Goal: Information Seeking & Learning: Learn about a topic

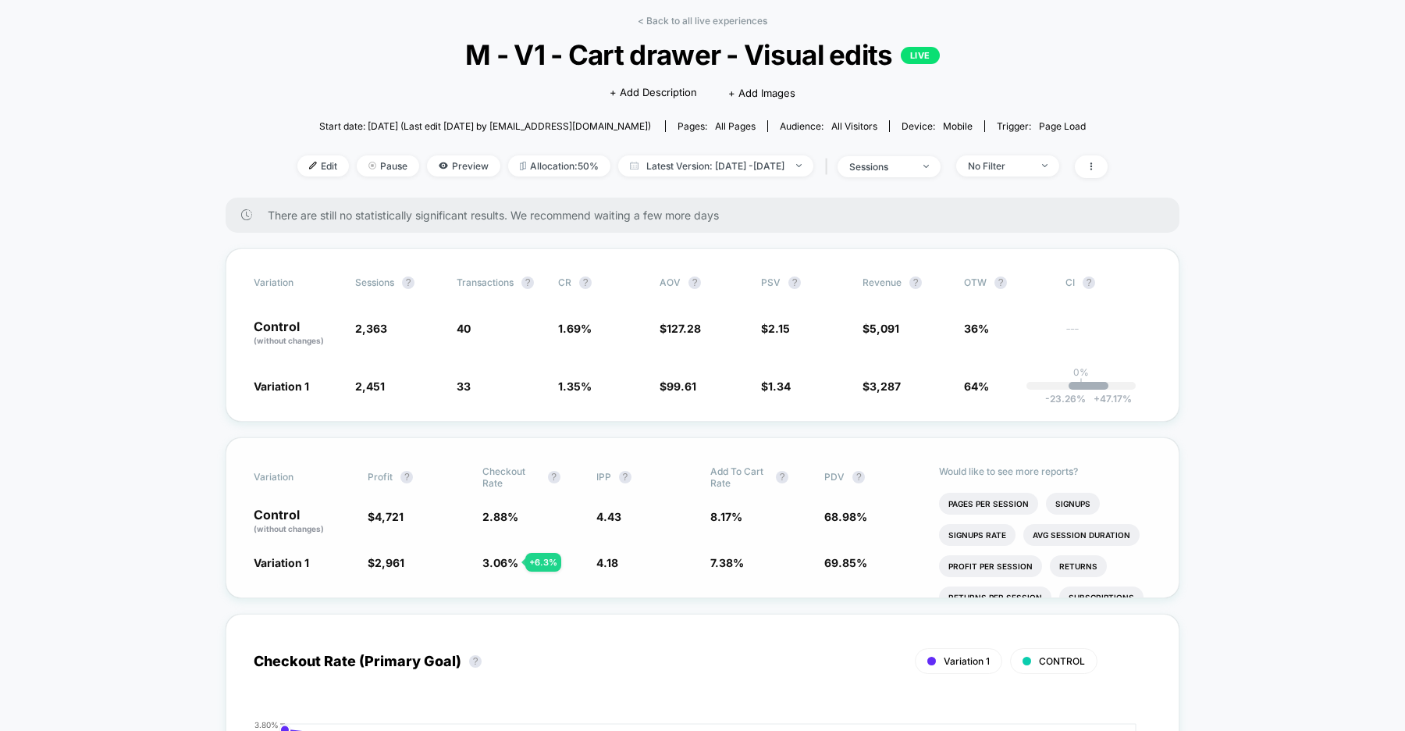
scroll to position [110, 0]
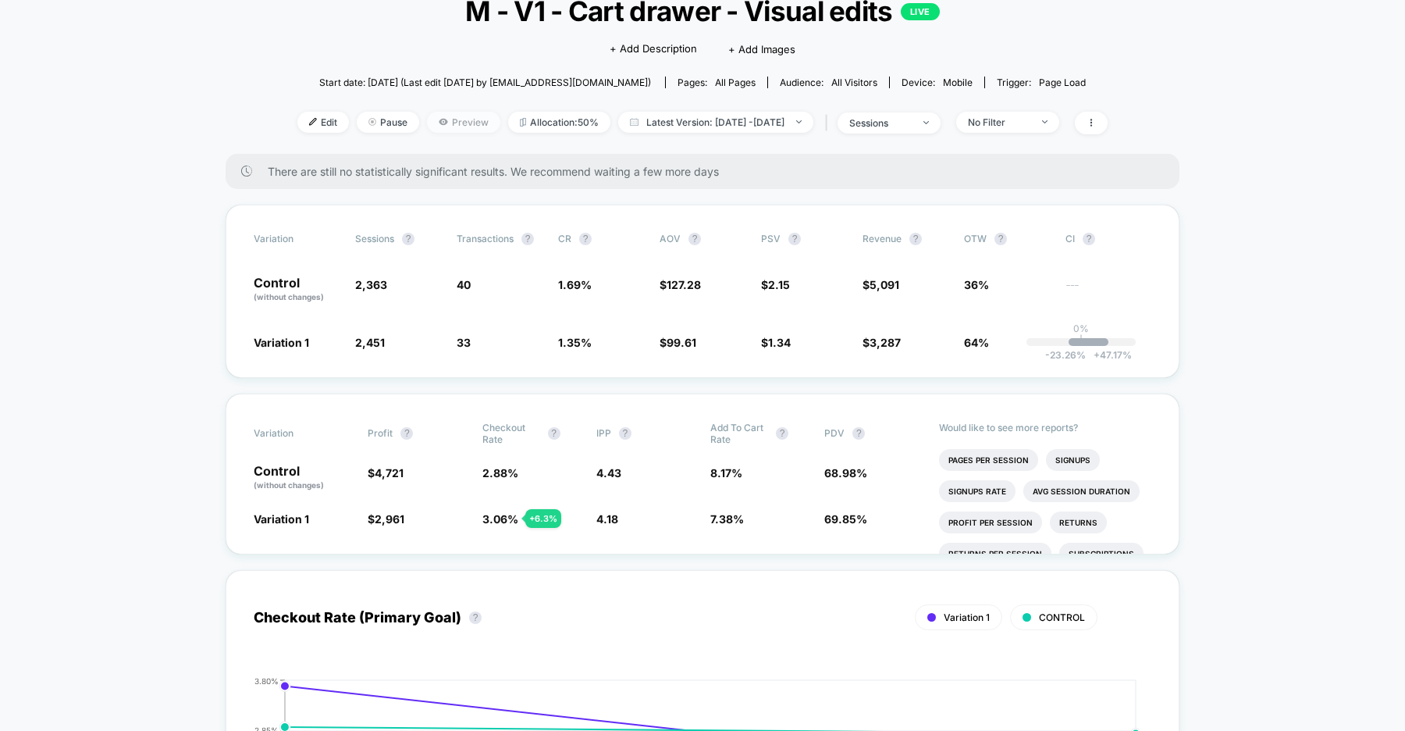
click at [438, 126] on span "Preview" at bounding box center [463, 122] width 73 height 21
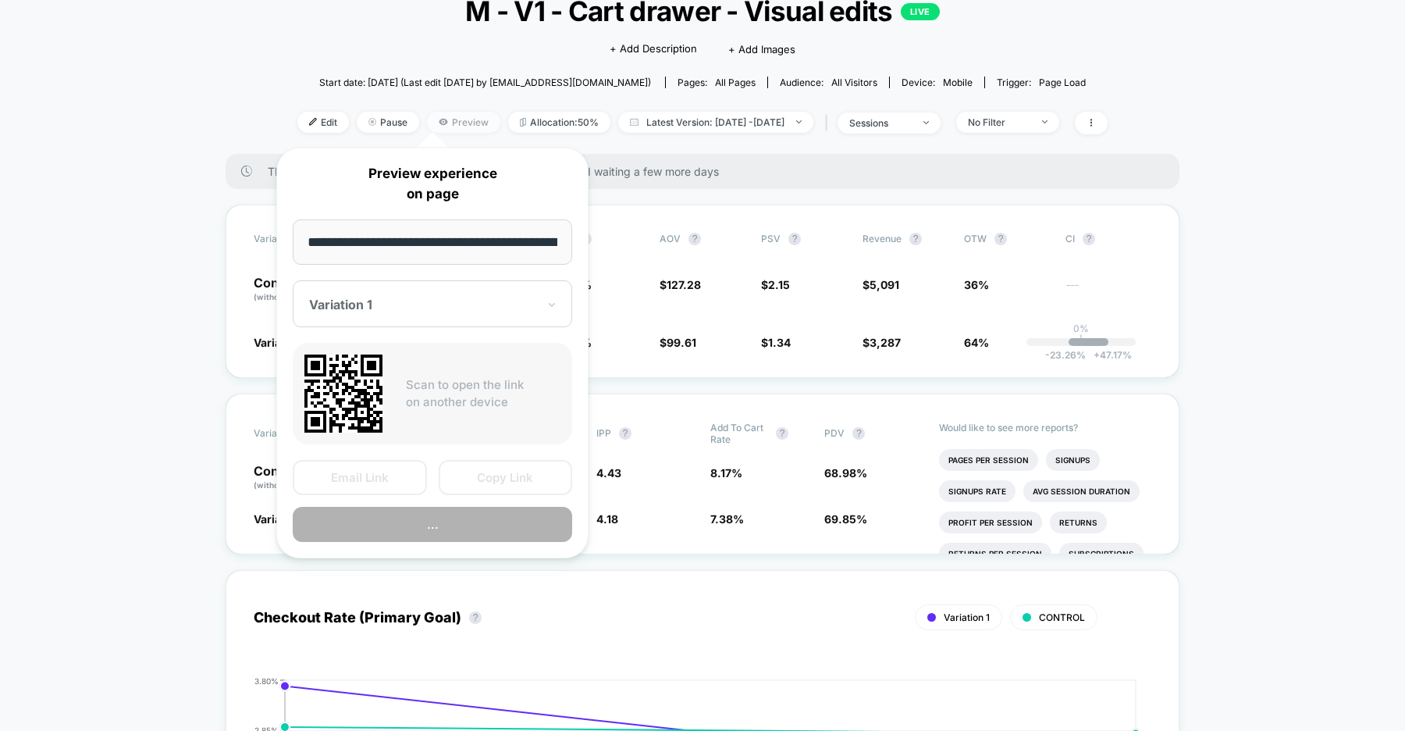
scroll to position [0, 170]
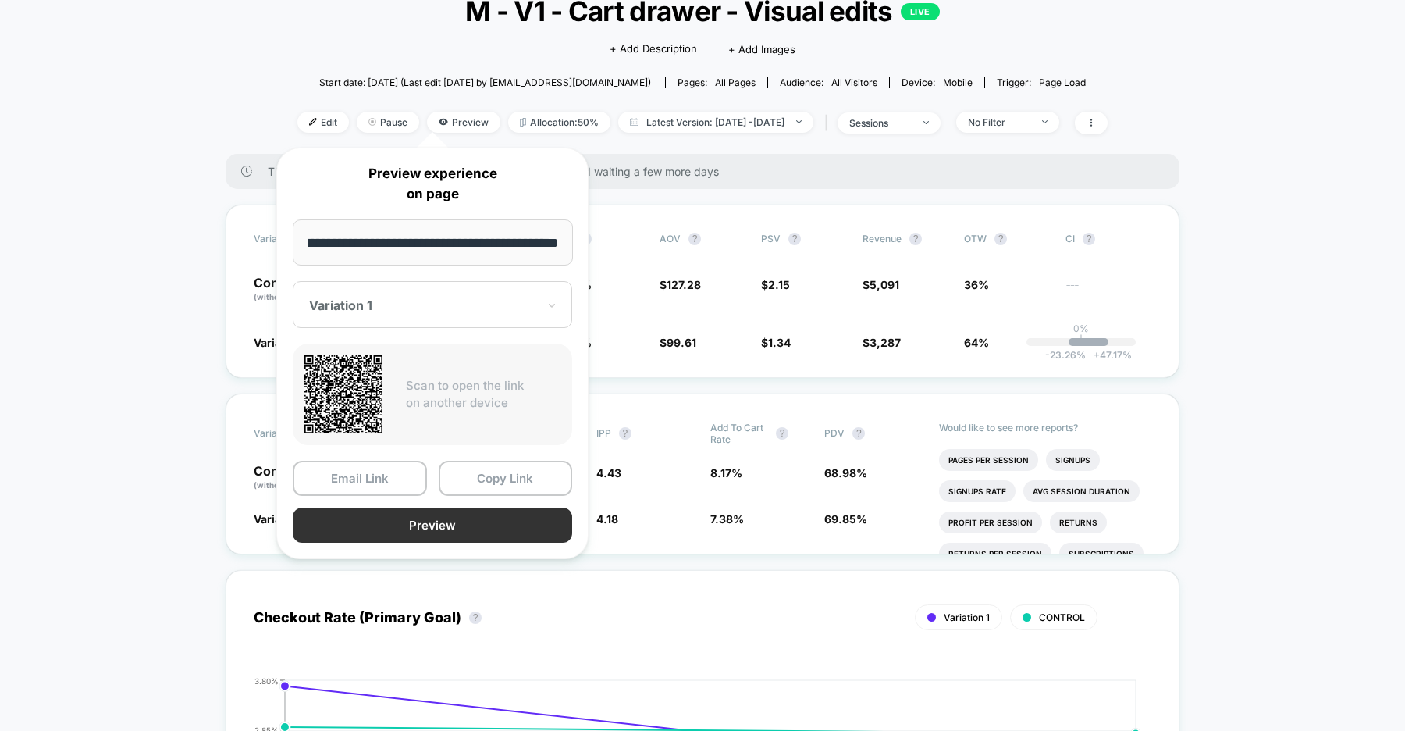
click at [436, 532] on button "Preview" at bounding box center [432, 524] width 279 height 35
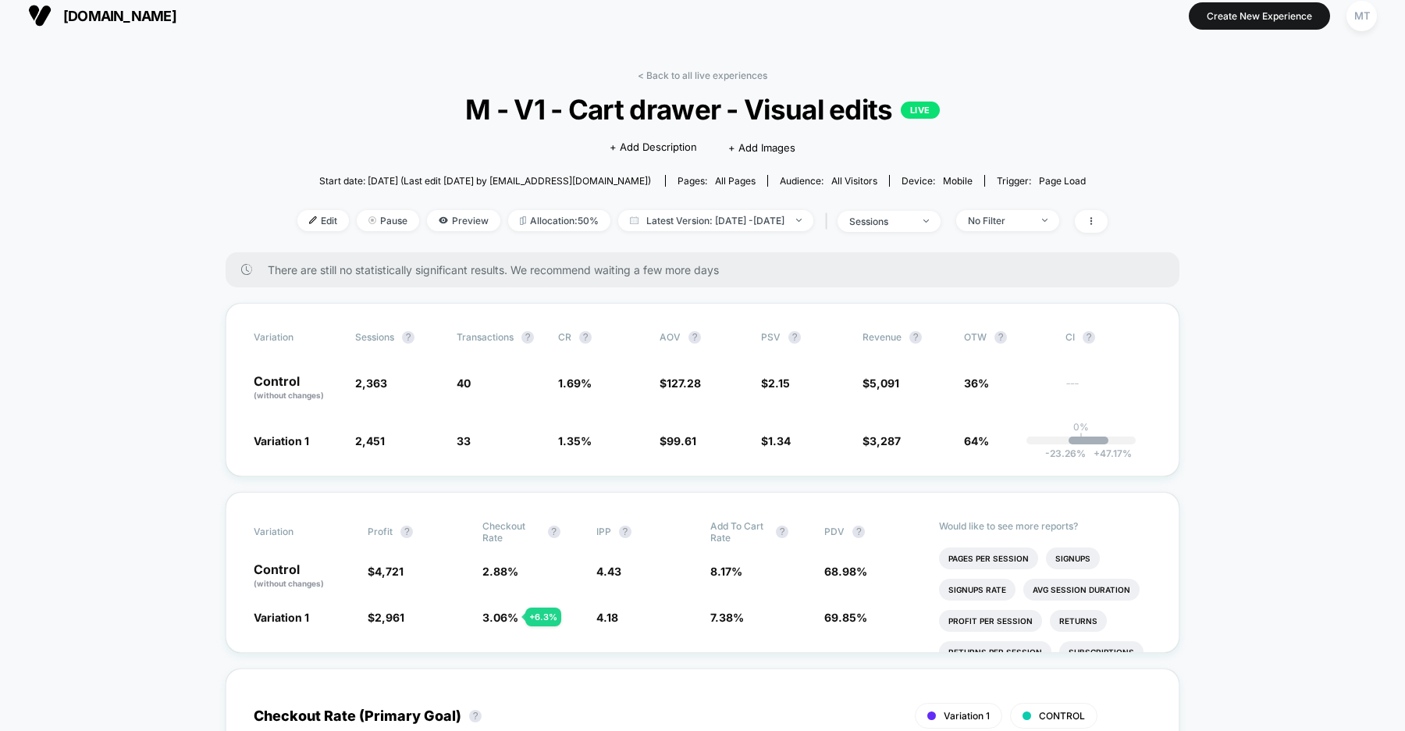
scroll to position [0, 0]
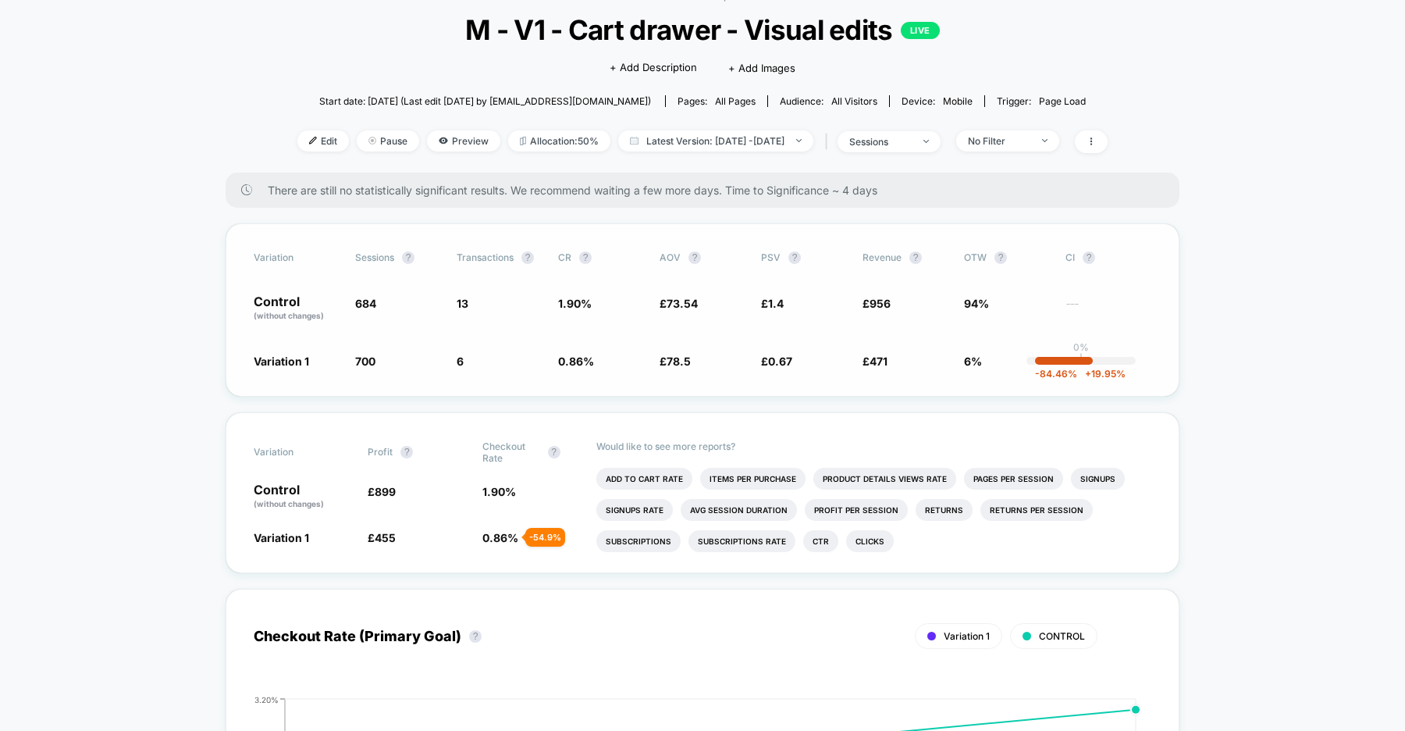
scroll to position [139, 0]
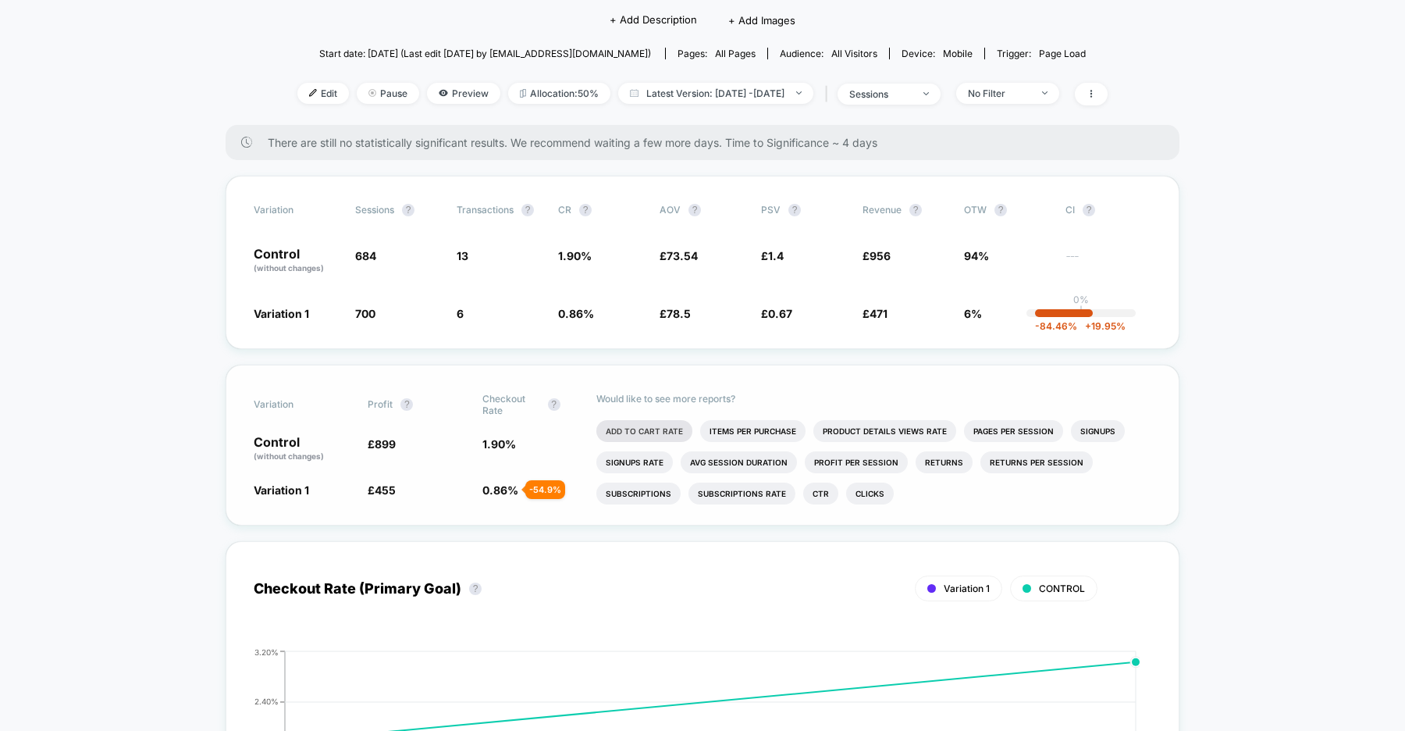
click at [665, 425] on li "Add To Cart Rate" at bounding box center [644, 431] width 96 height 22
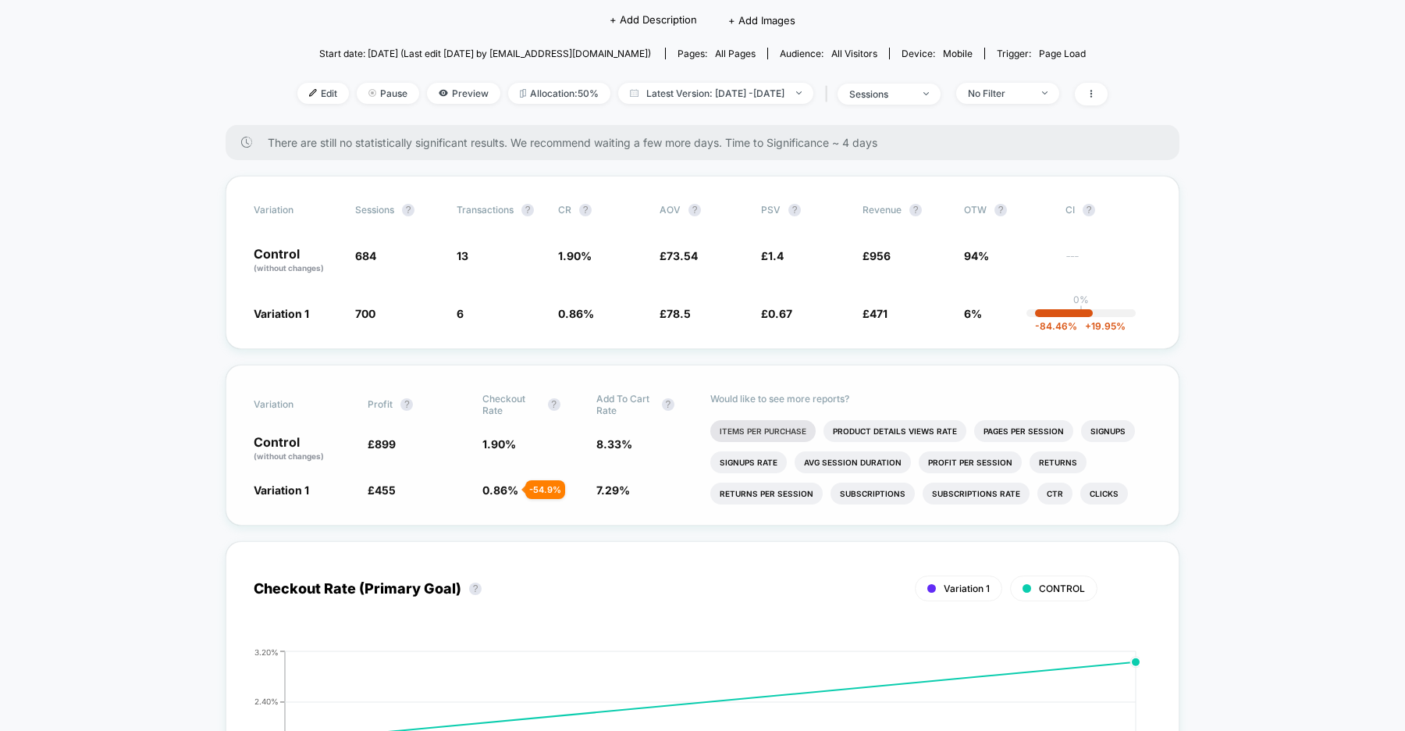
click at [775, 428] on li "Items Per Purchase" at bounding box center [762, 431] width 105 height 22
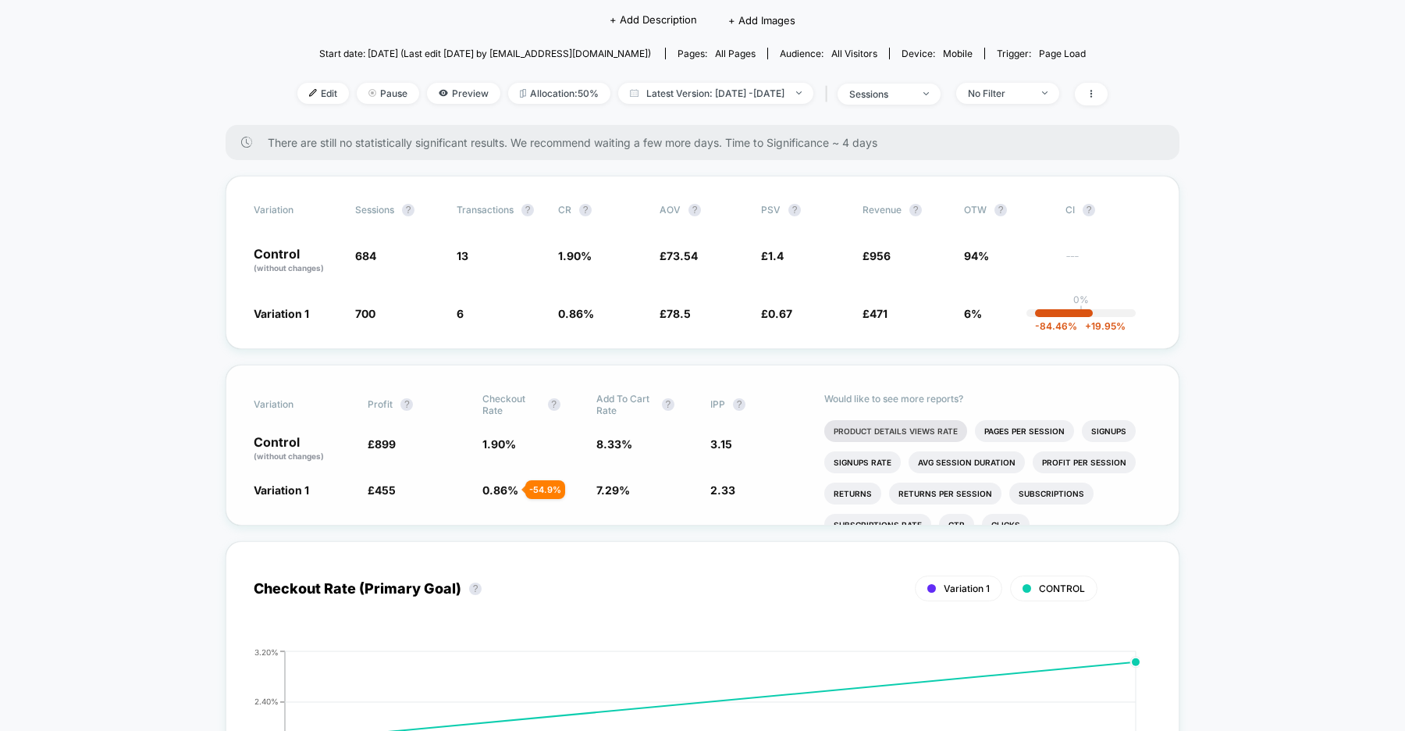
click at [899, 429] on li "Product Details Views Rate" at bounding box center [895, 431] width 143 height 22
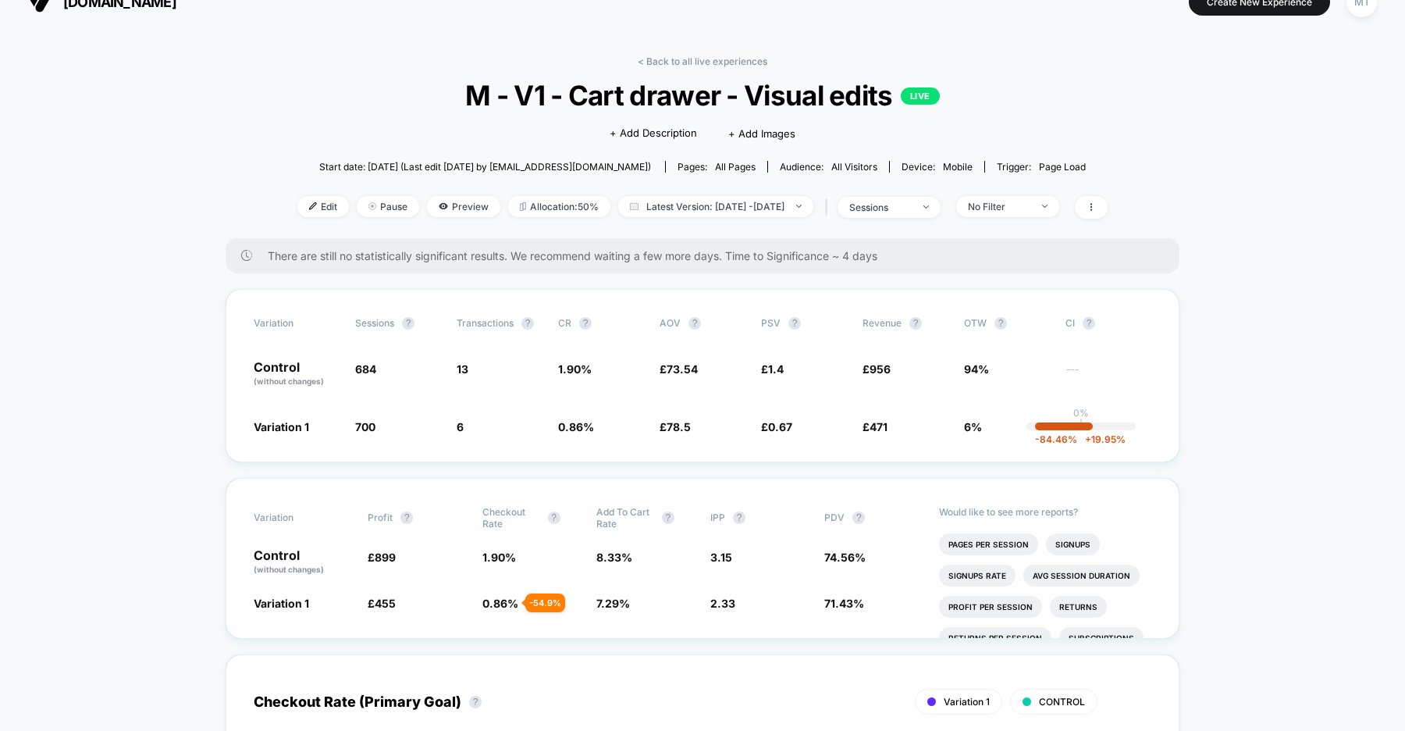
scroll to position [0, 0]
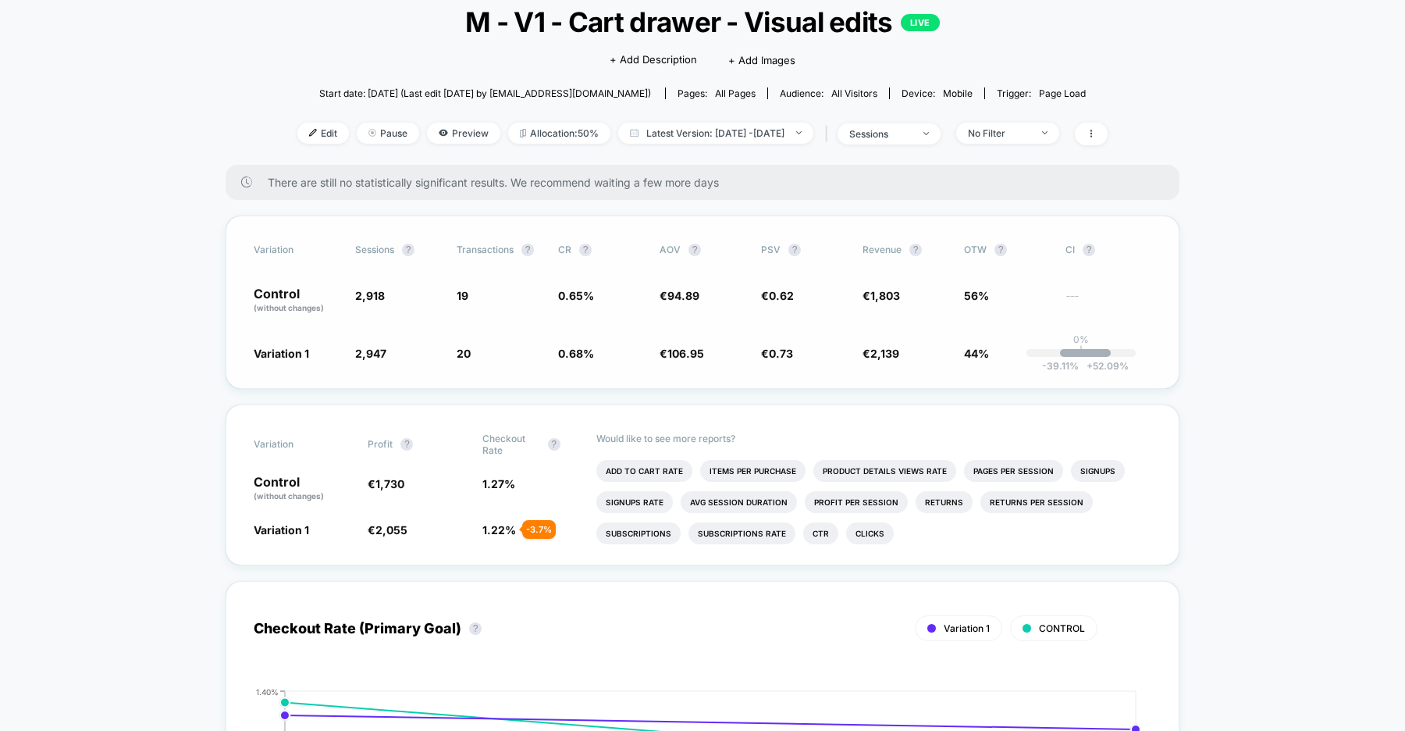
scroll to position [166, 0]
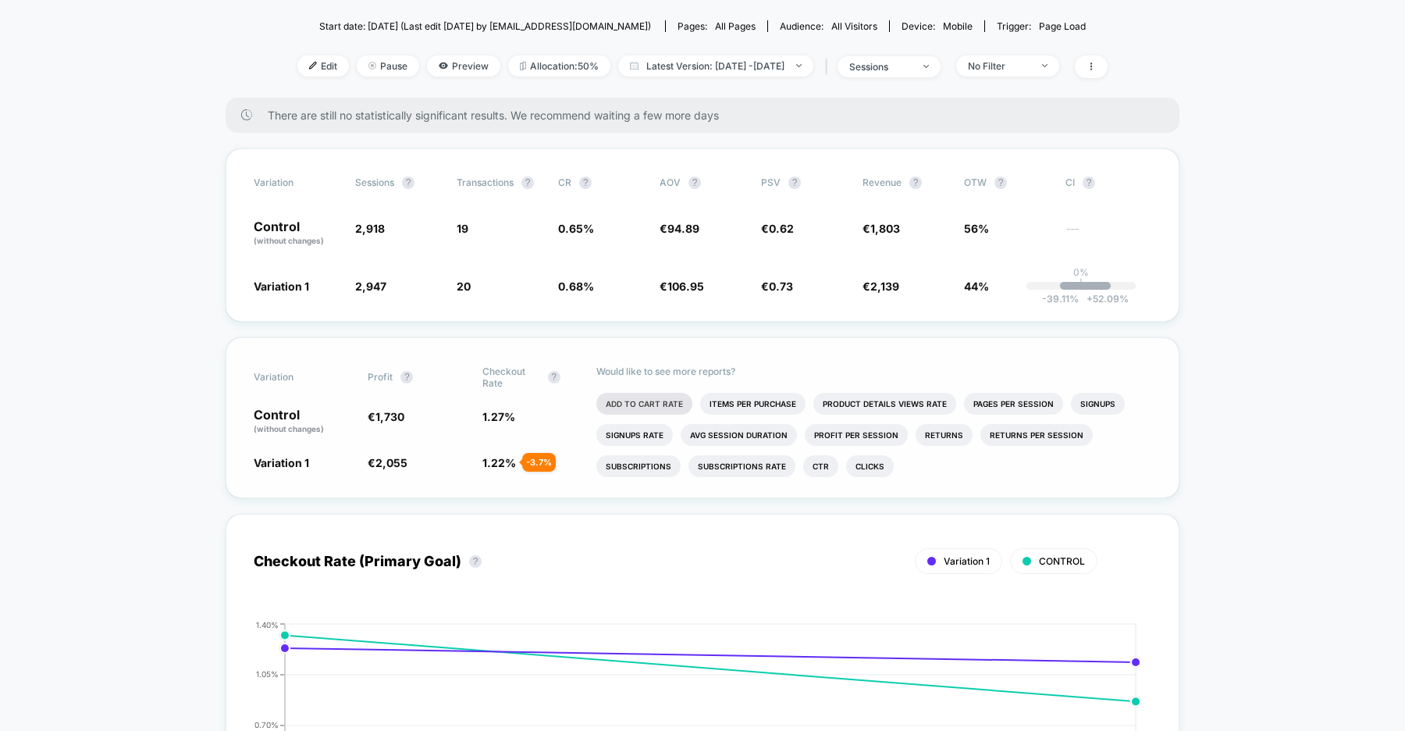
click at [664, 404] on li "Add To Cart Rate" at bounding box center [644, 404] width 96 height 22
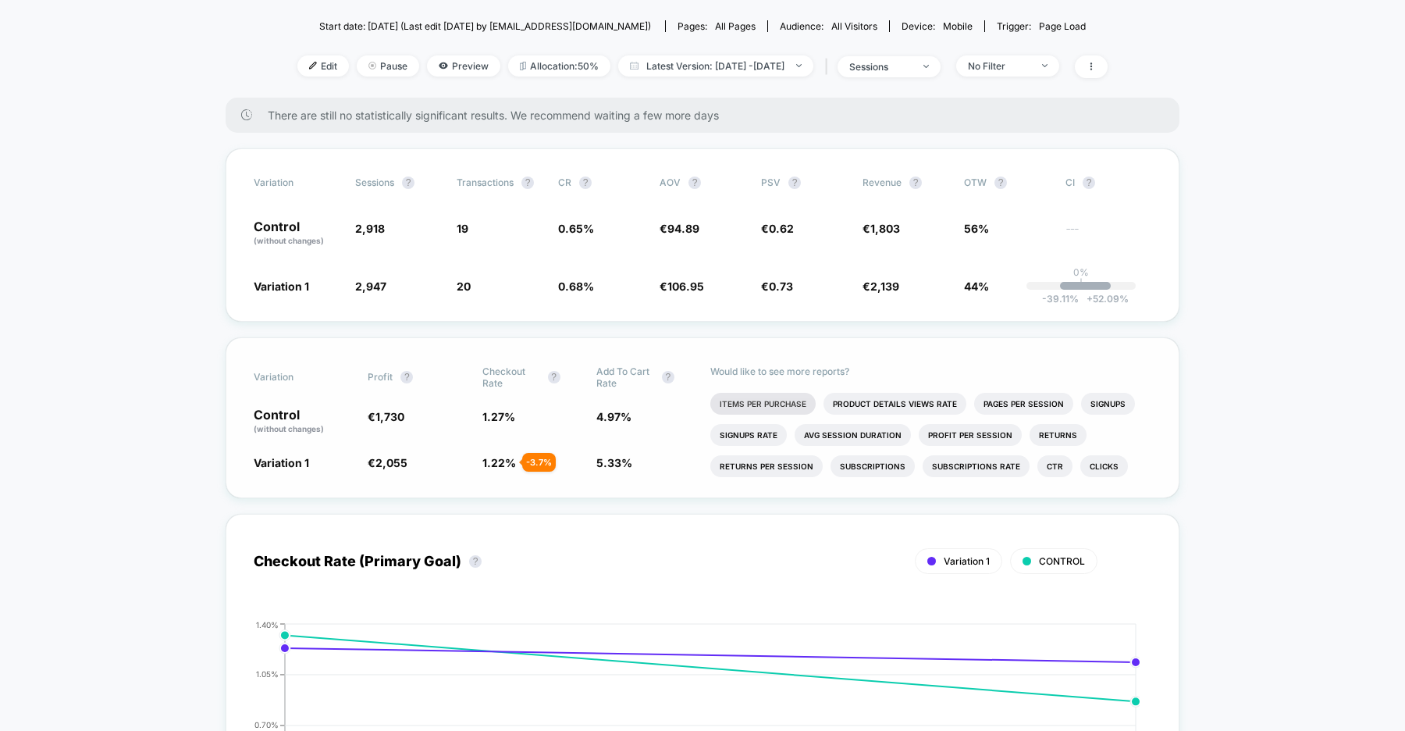
click at [790, 398] on li "Items Per Purchase" at bounding box center [762, 404] width 105 height 22
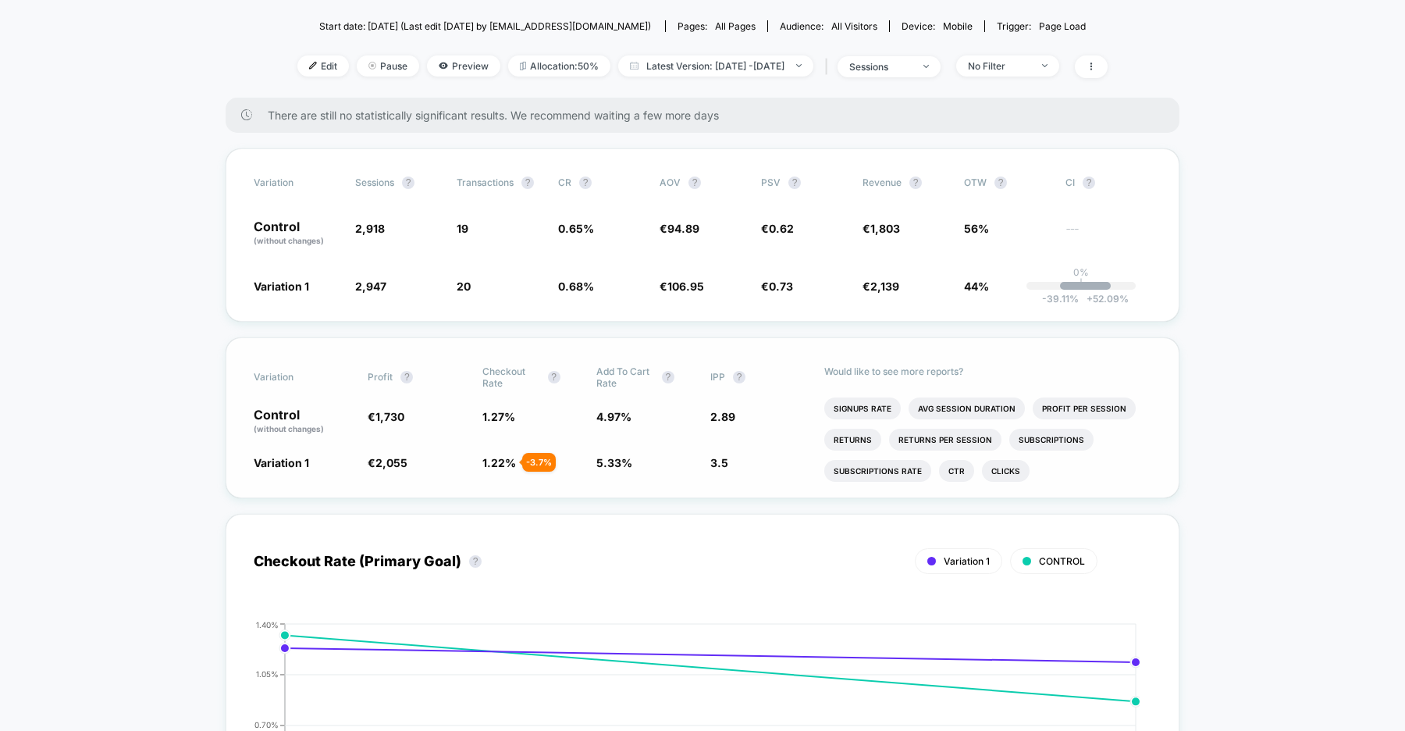
scroll to position [0, 0]
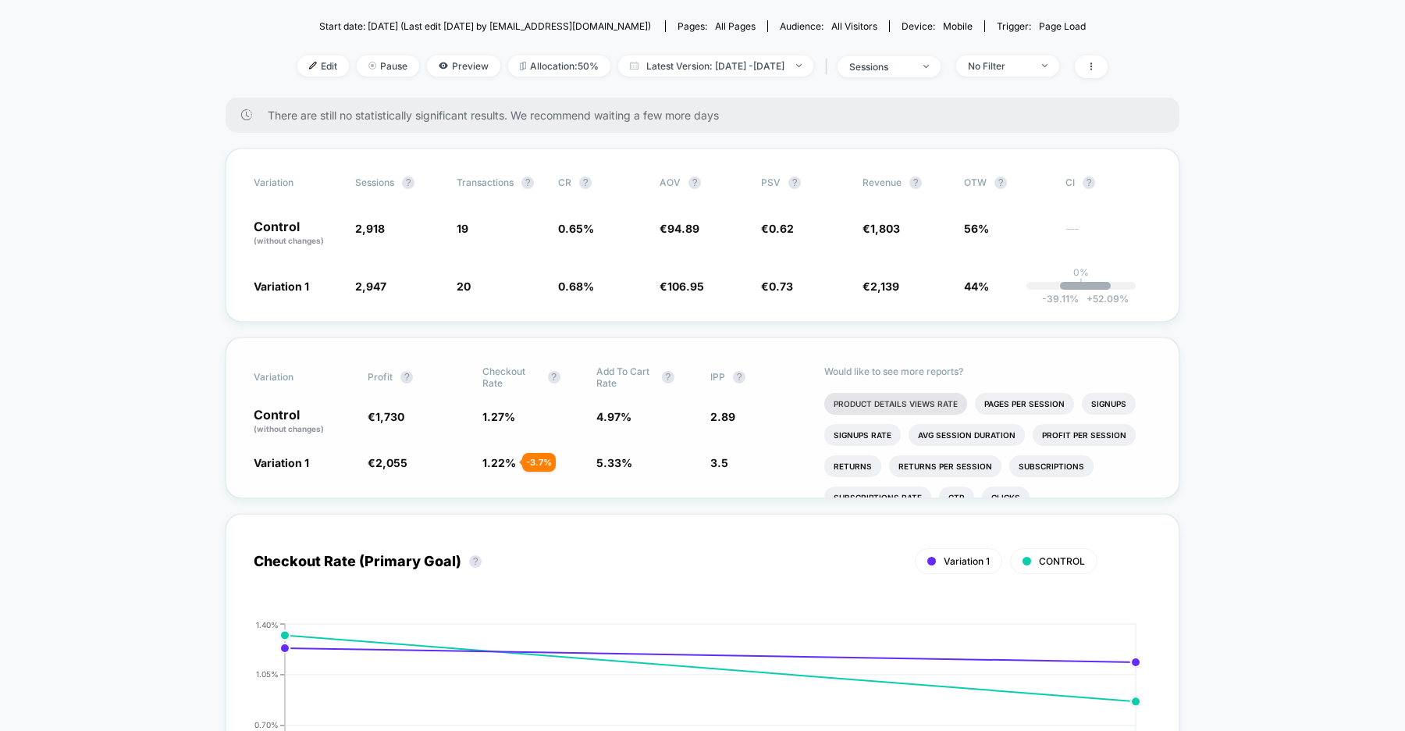
click at [921, 404] on li "Product Details Views Rate" at bounding box center [895, 404] width 143 height 22
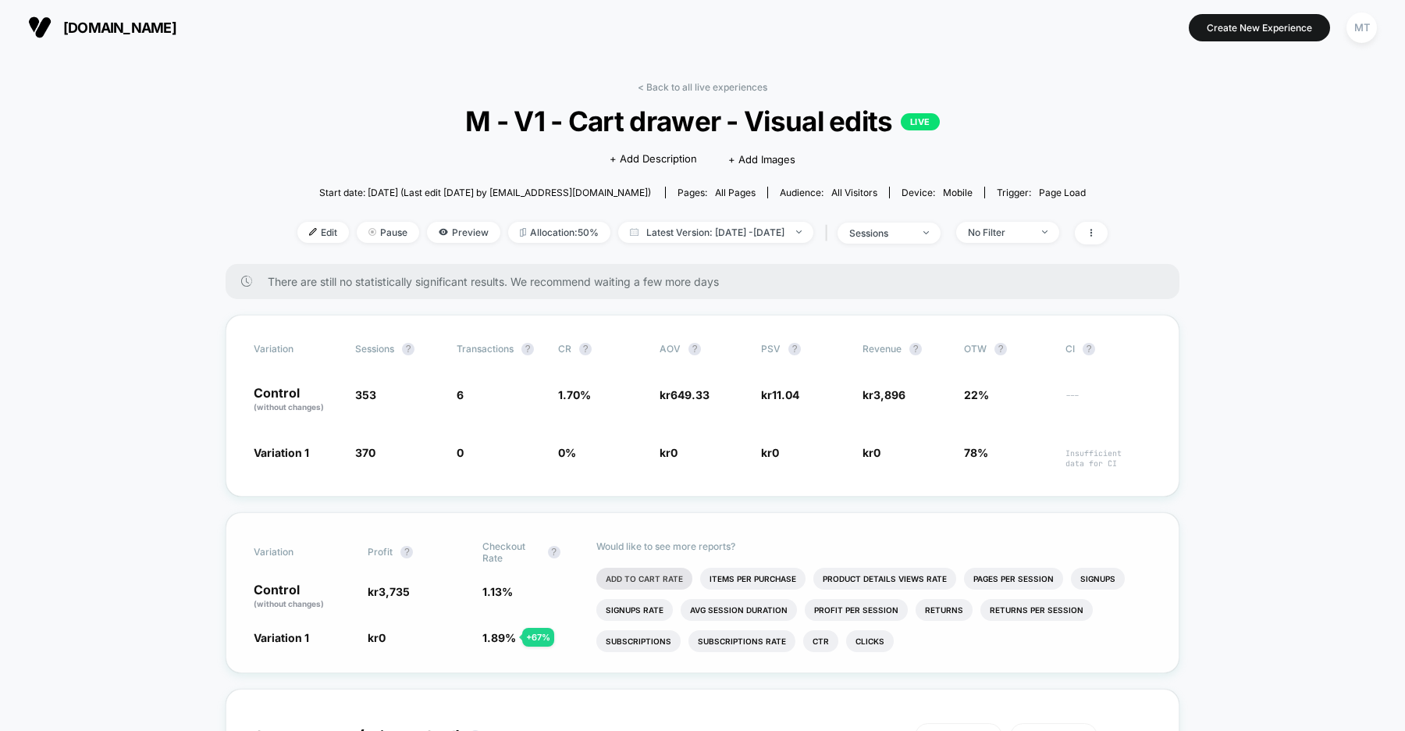
click at [628, 568] on li "Add To Cart Rate" at bounding box center [644, 579] width 96 height 22
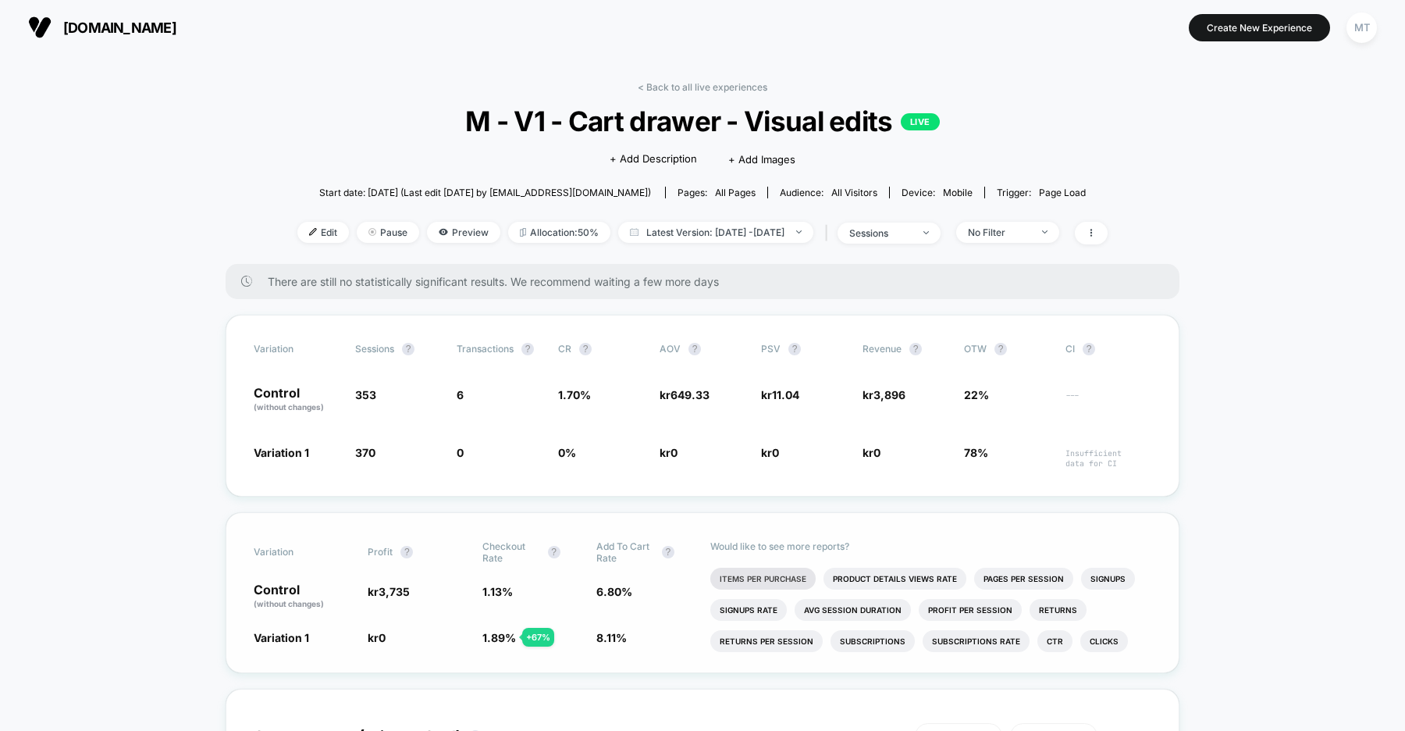
click at [767, 572] on li "Items Per Purchase" at bounding box center [762, 579] width 105 height 22
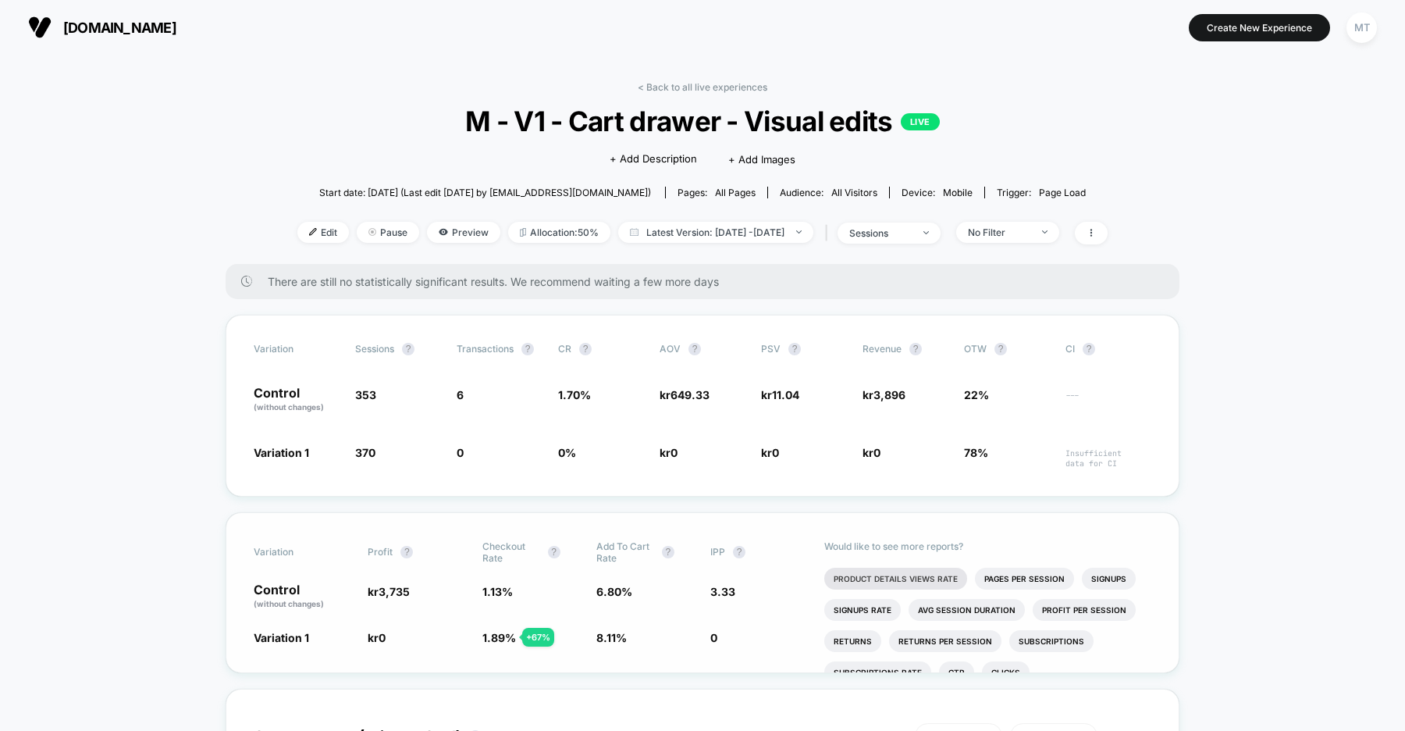
click at [874, 574] on li "Product Details Views Rate" at bounding box center [895, 579] width 143 height 22
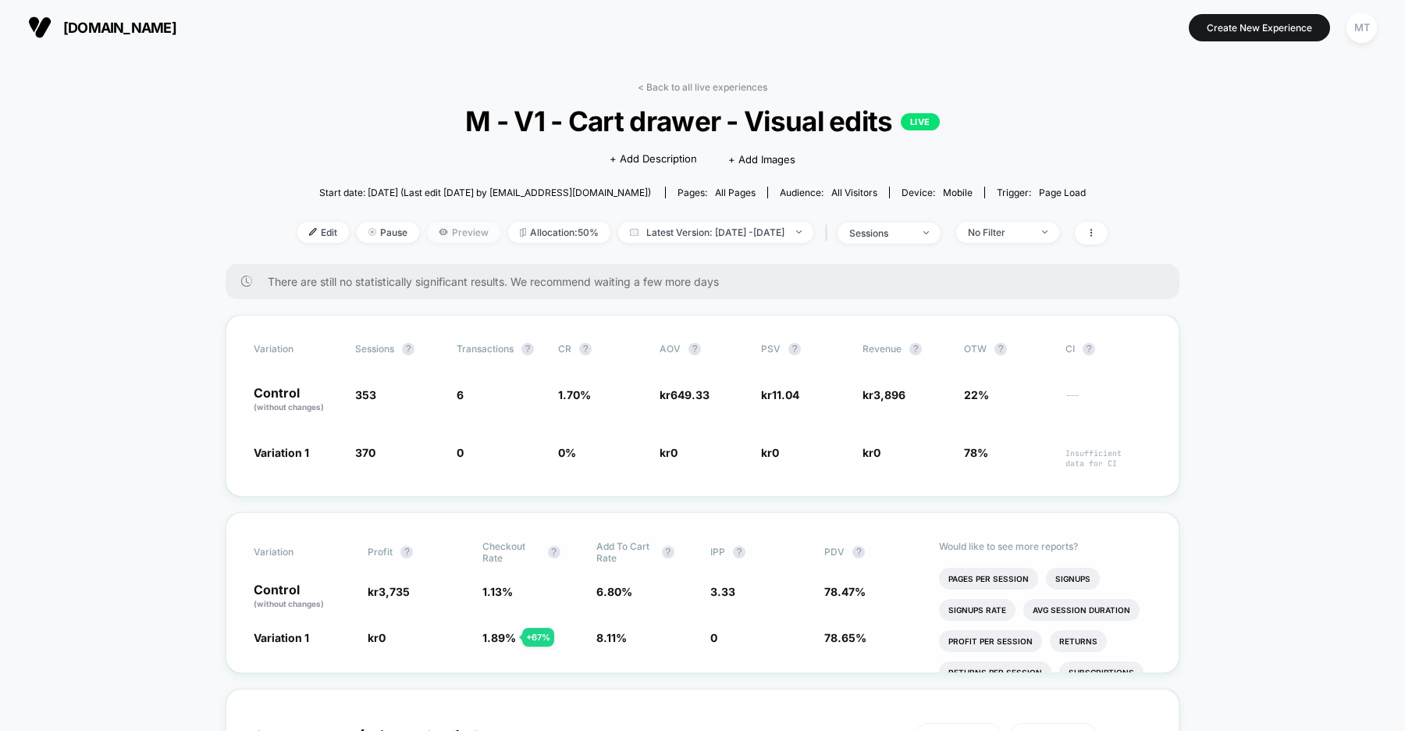
click at [429, 228] on span "Preview" at bounding box center [463, 232] width 73 height 21
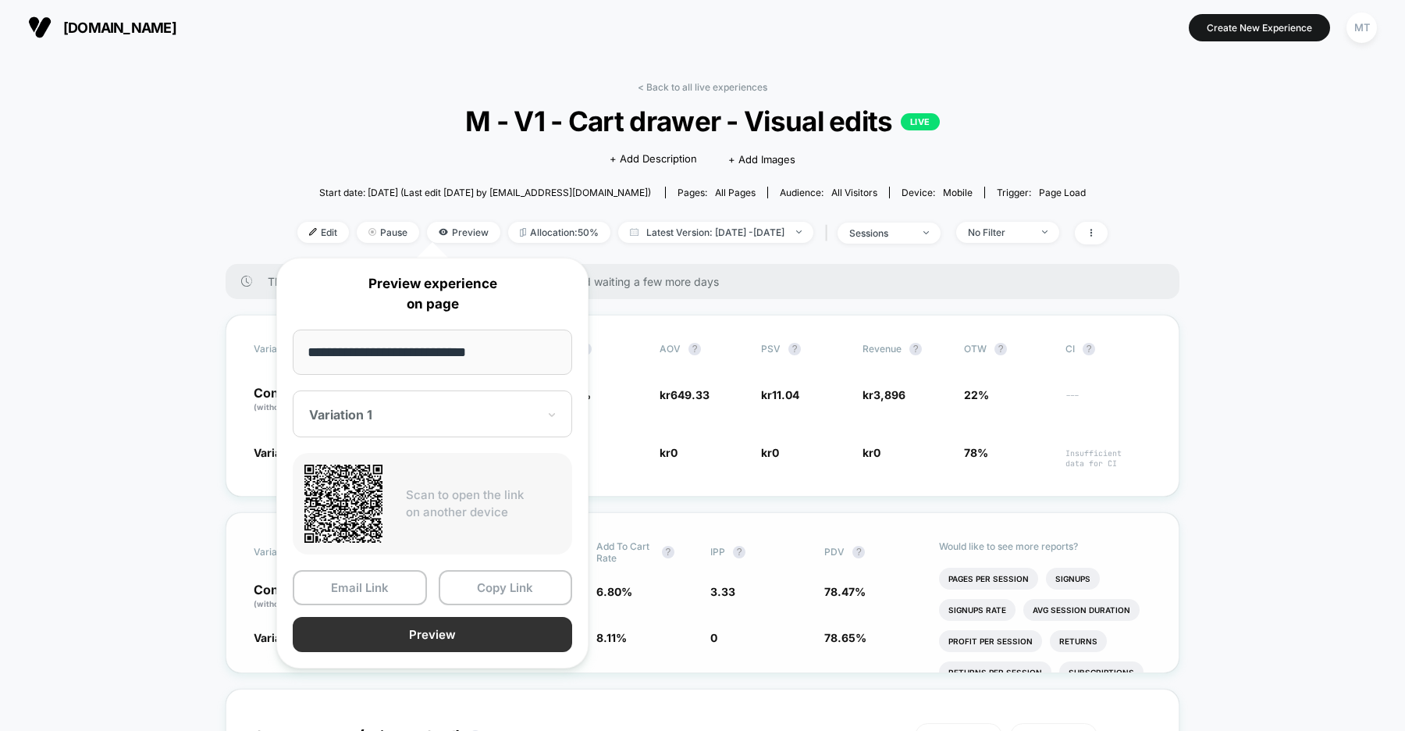
click at [432, 637] on button "Preview" at bounding box center [432, 634] width 279 height 35
